Goal: Entertainment & Leisure: Consume media (video, audio)

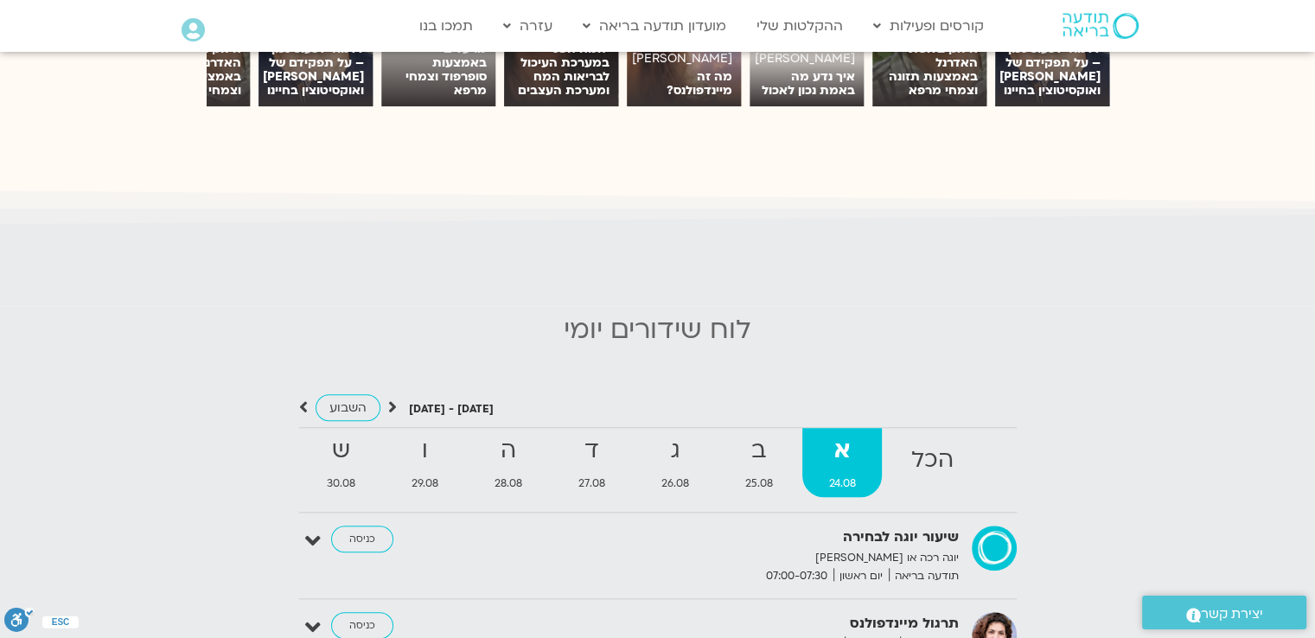
scroll to position [1729, 0]
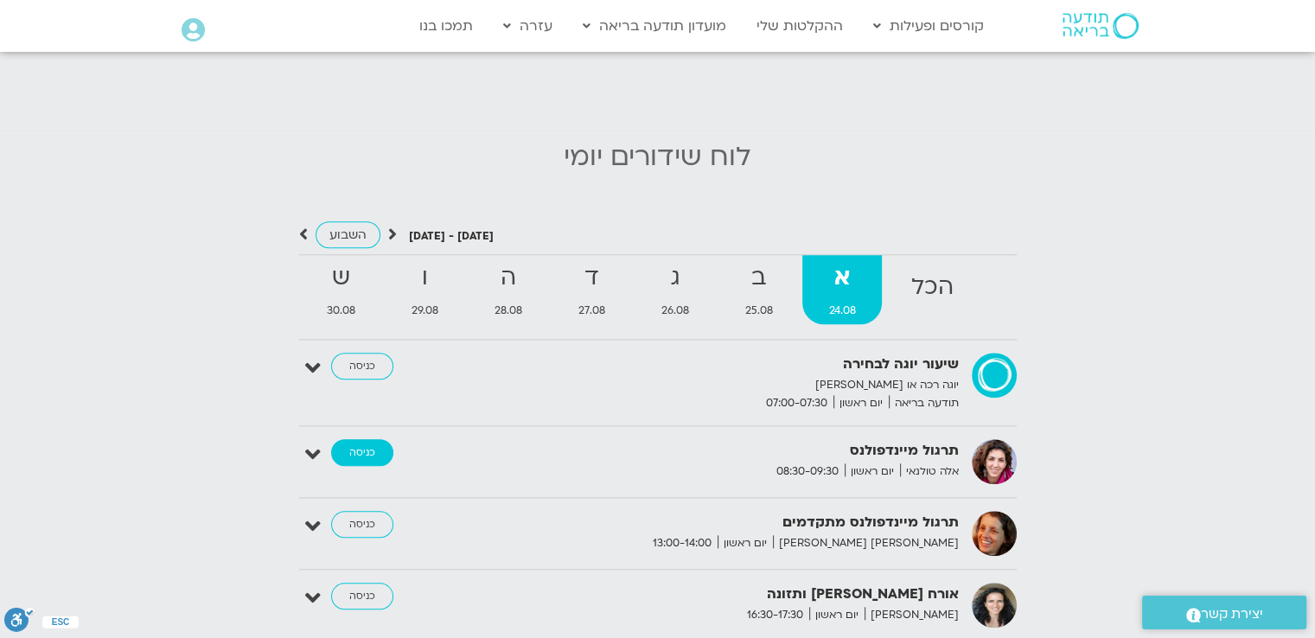
click at [372, 439] on link "כניסה" at bounding box center [362, 453] width 62 height 28
click at [318, 443] on icon at bounding box center [313, 455] width 16 height 24
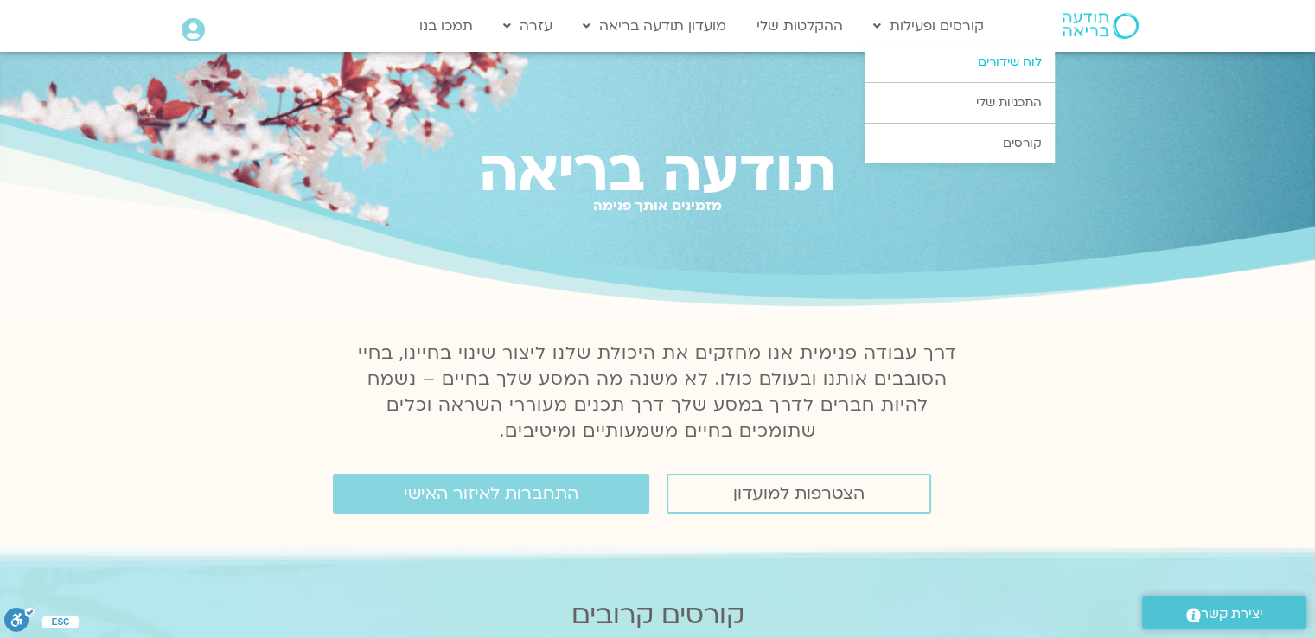
click at [998, 63] on link "לוח שידורים" at bounding box center [960, 62] width 190 height 40
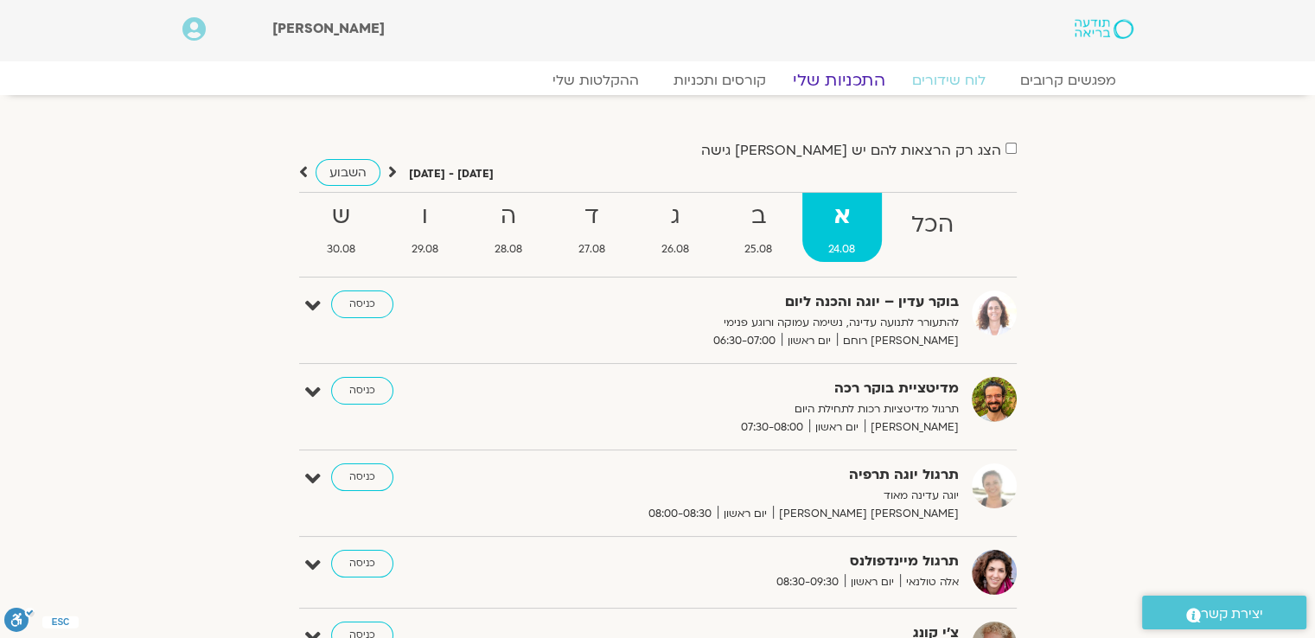
click at [820, 89] on link "התכניות שלי" at bounding box center [839, 80] width 134 height 21
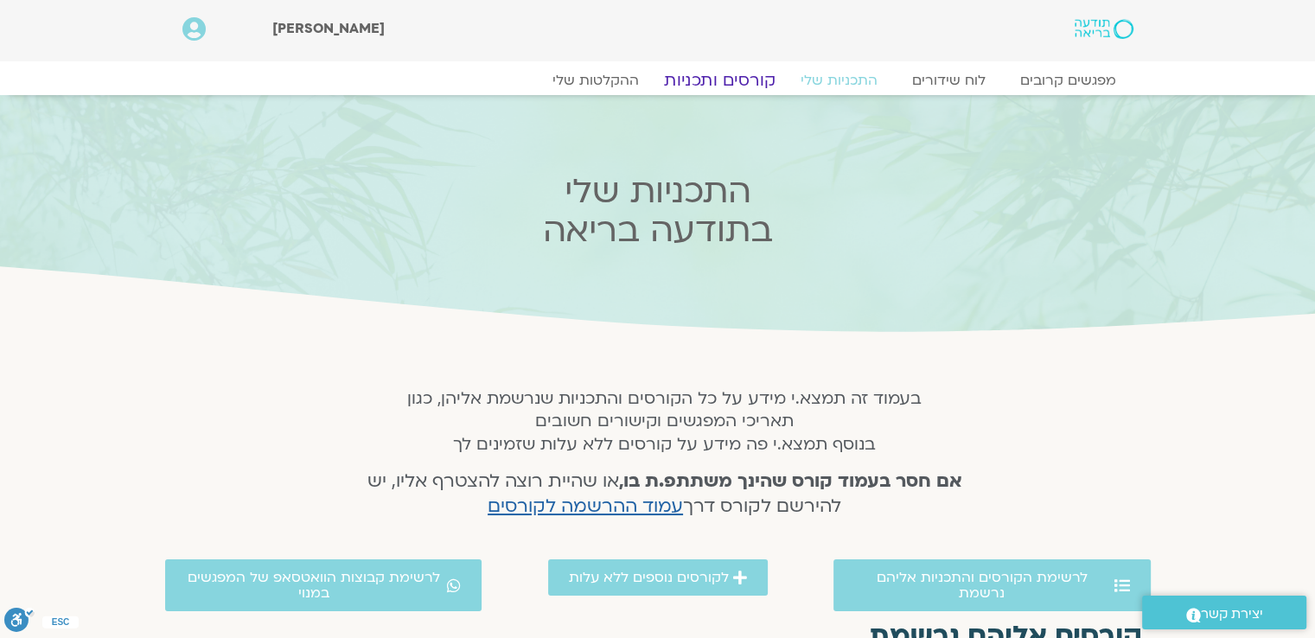
click at [725, 80] on link "קורסים ותכניות" at bounding box center [719, 80] width 152 height 21
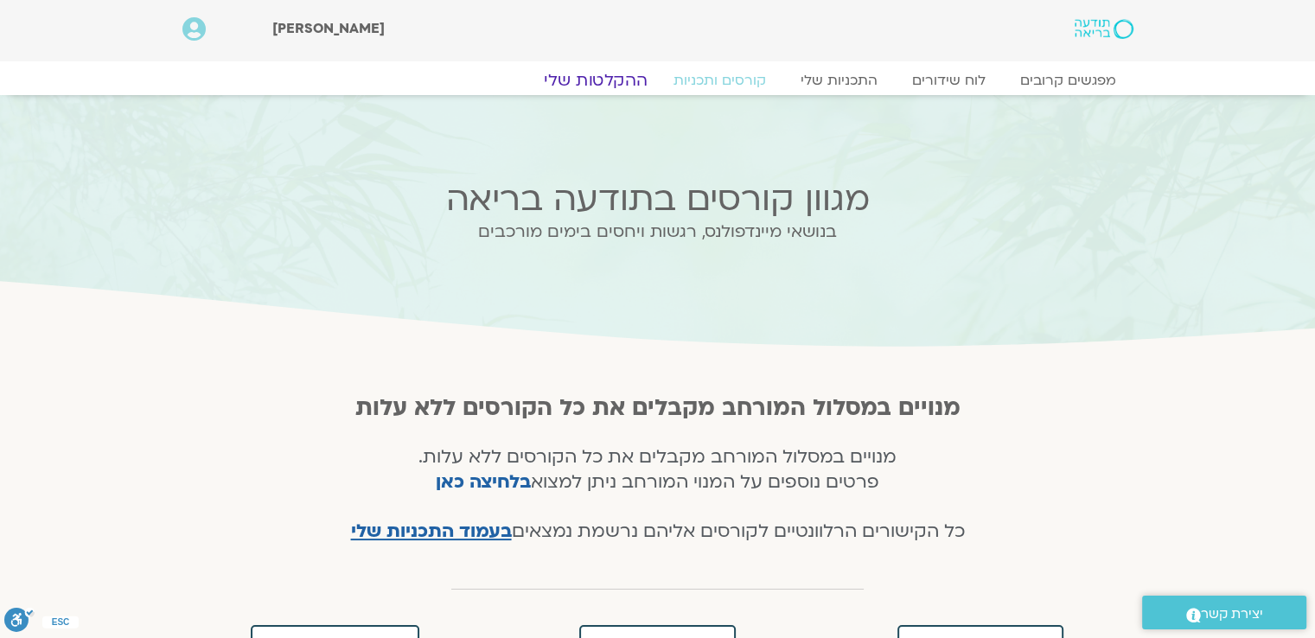
click at [609, 79] on link "ההקלטות שלי" at bounding box center [595, 80] width 145 height 21
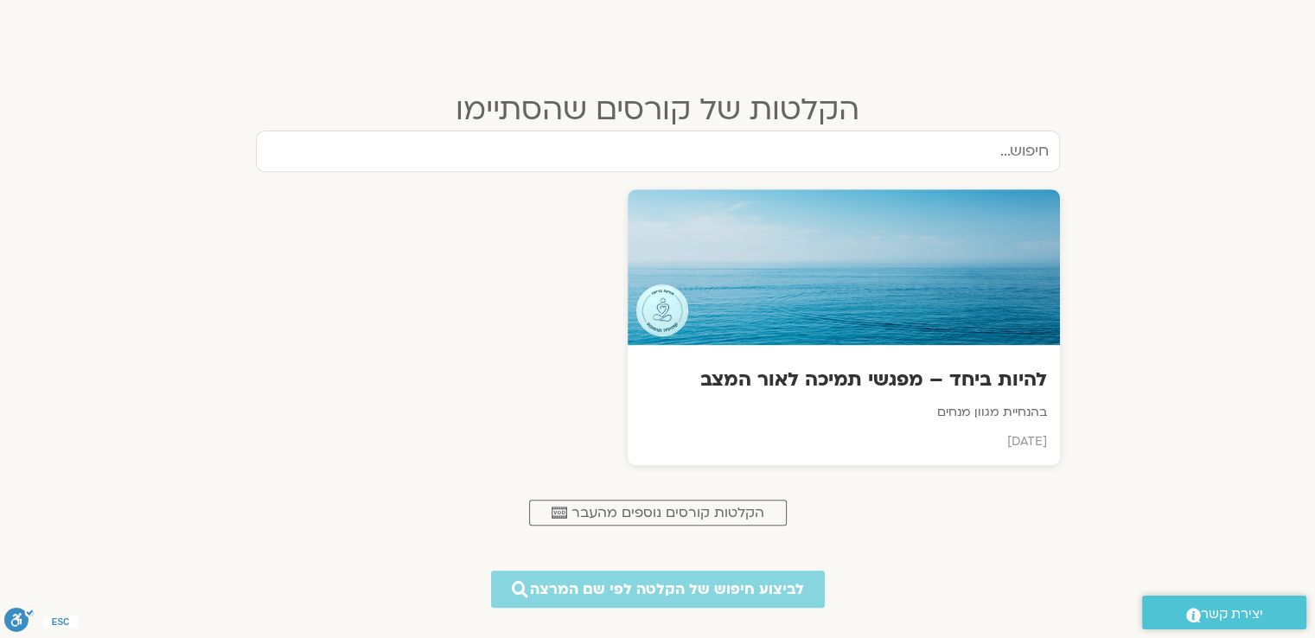
scroll to position [778, 0]
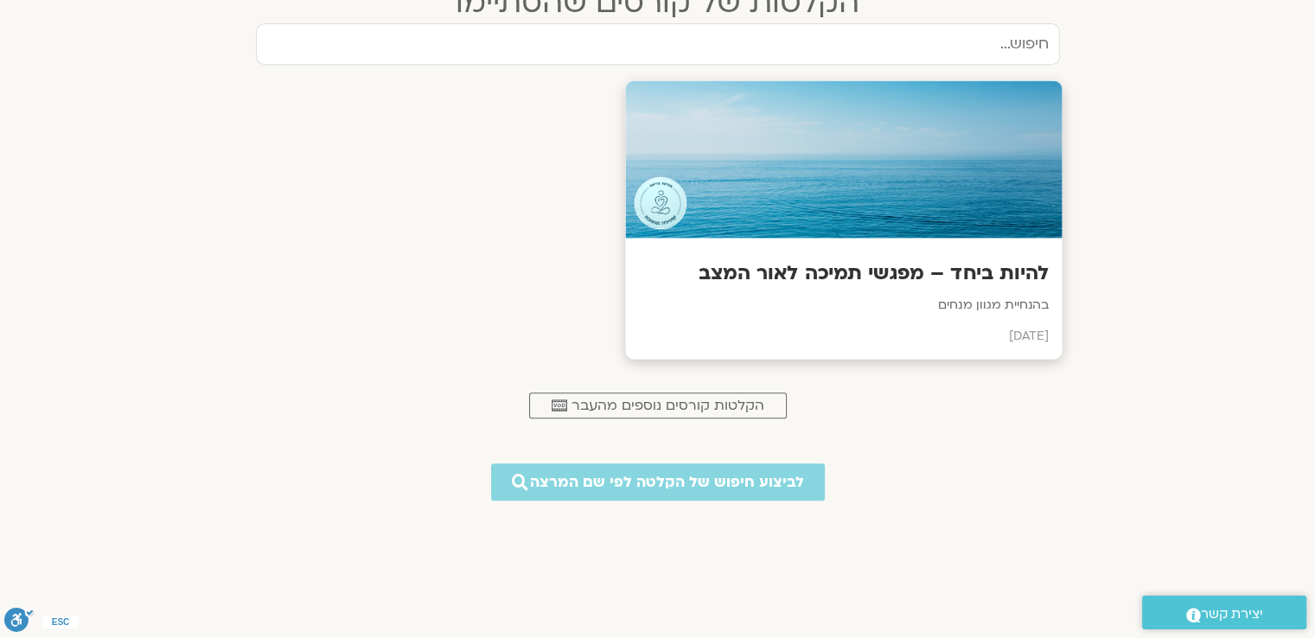
click at [808, 276] on h3 "להיות ביחד – מפגשי תמיכה לאור המצב" at bounding box center [843, 273] width 411 height 27
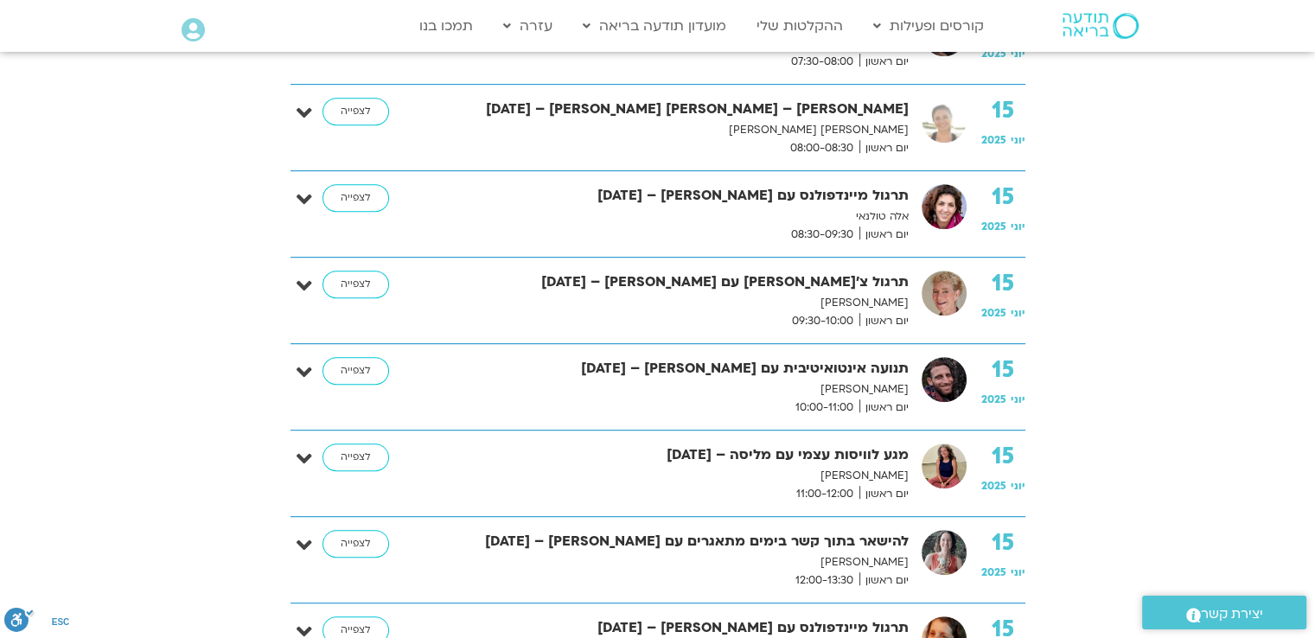
scroll to position [778, 0]
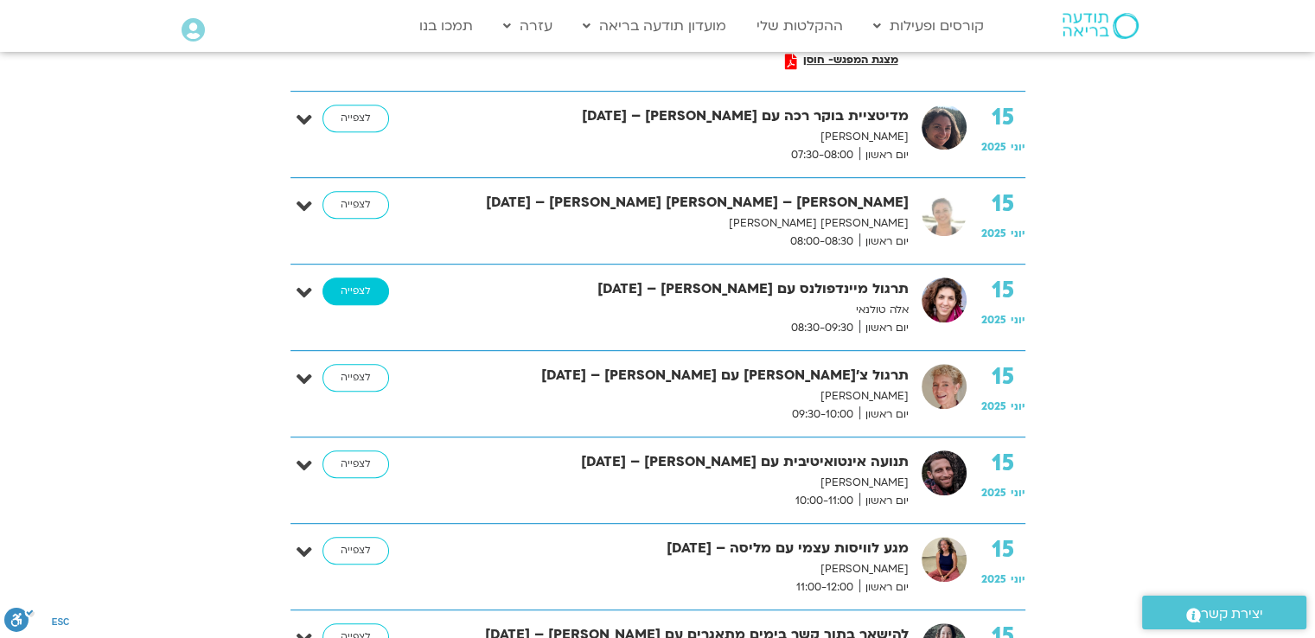
click at [350, 286] on link "לצפייה" at bounding box center [356, 292] width 67 height 28
